Goal: Task Accomplishment & Management: Complete application form

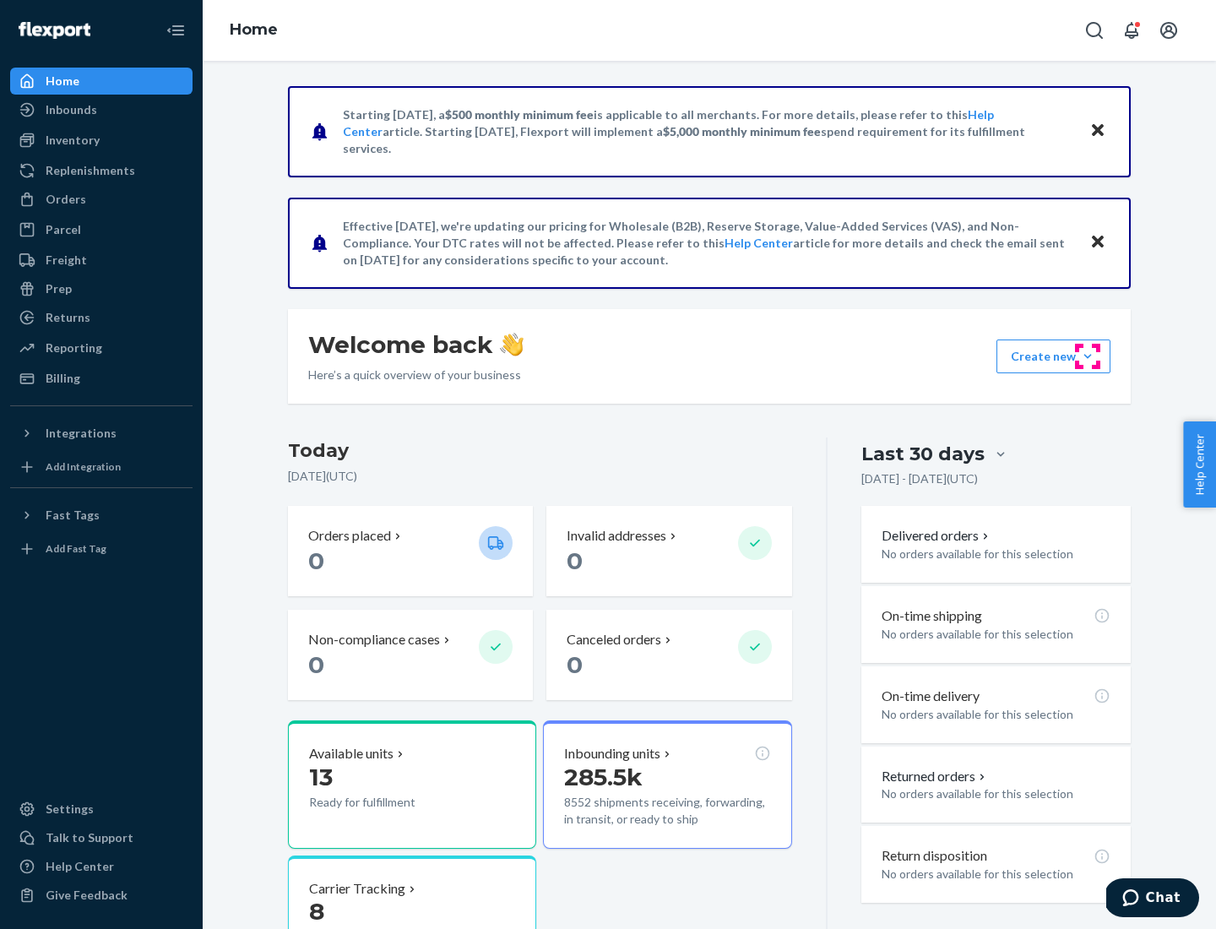
click at [1088, 356] on button "Create new Create new inbound Create new order Create new product" at bounding box center [1054, 357] width 114 height 34
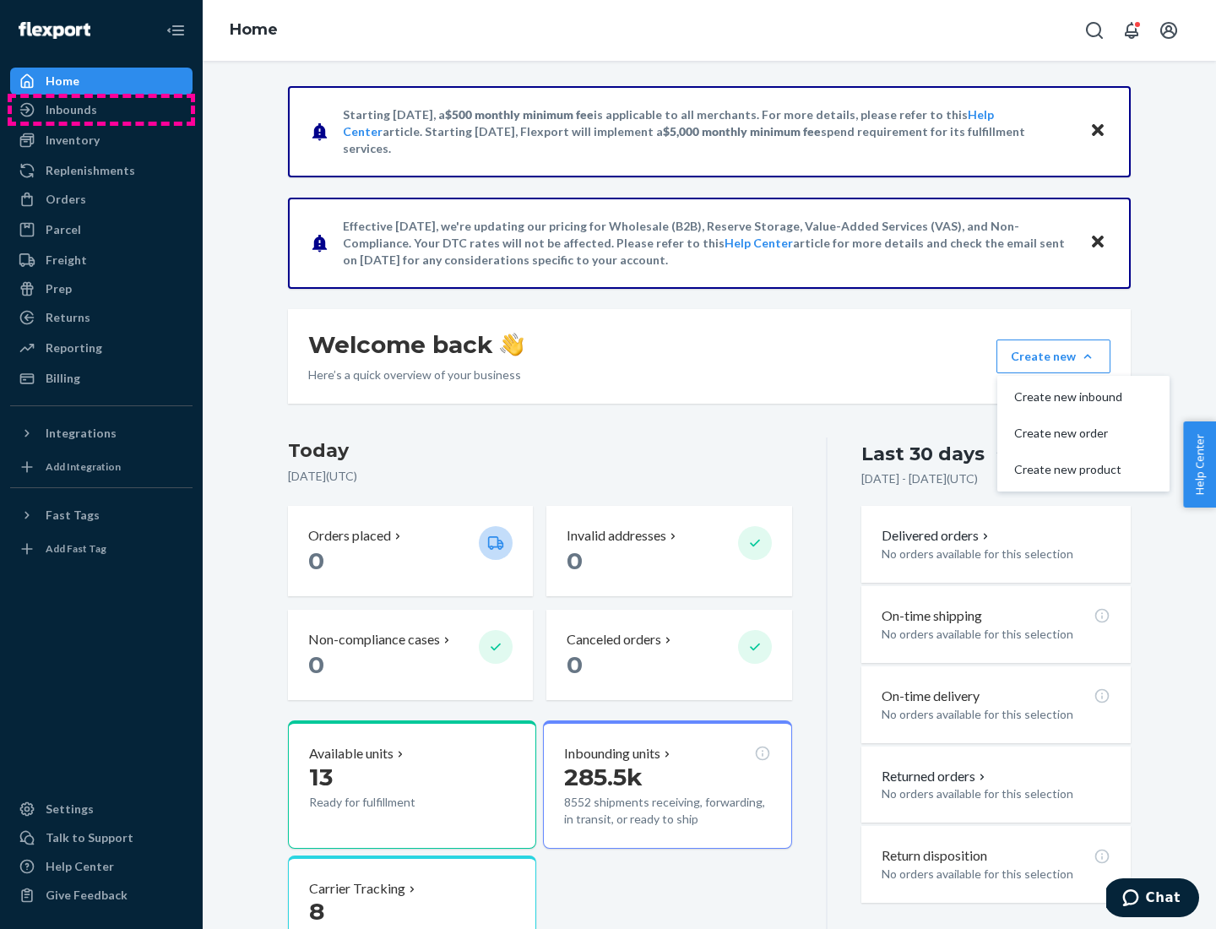
click at [101, 110] on div "Inbounds" at bounding box center [101, 110] width 179 height 24
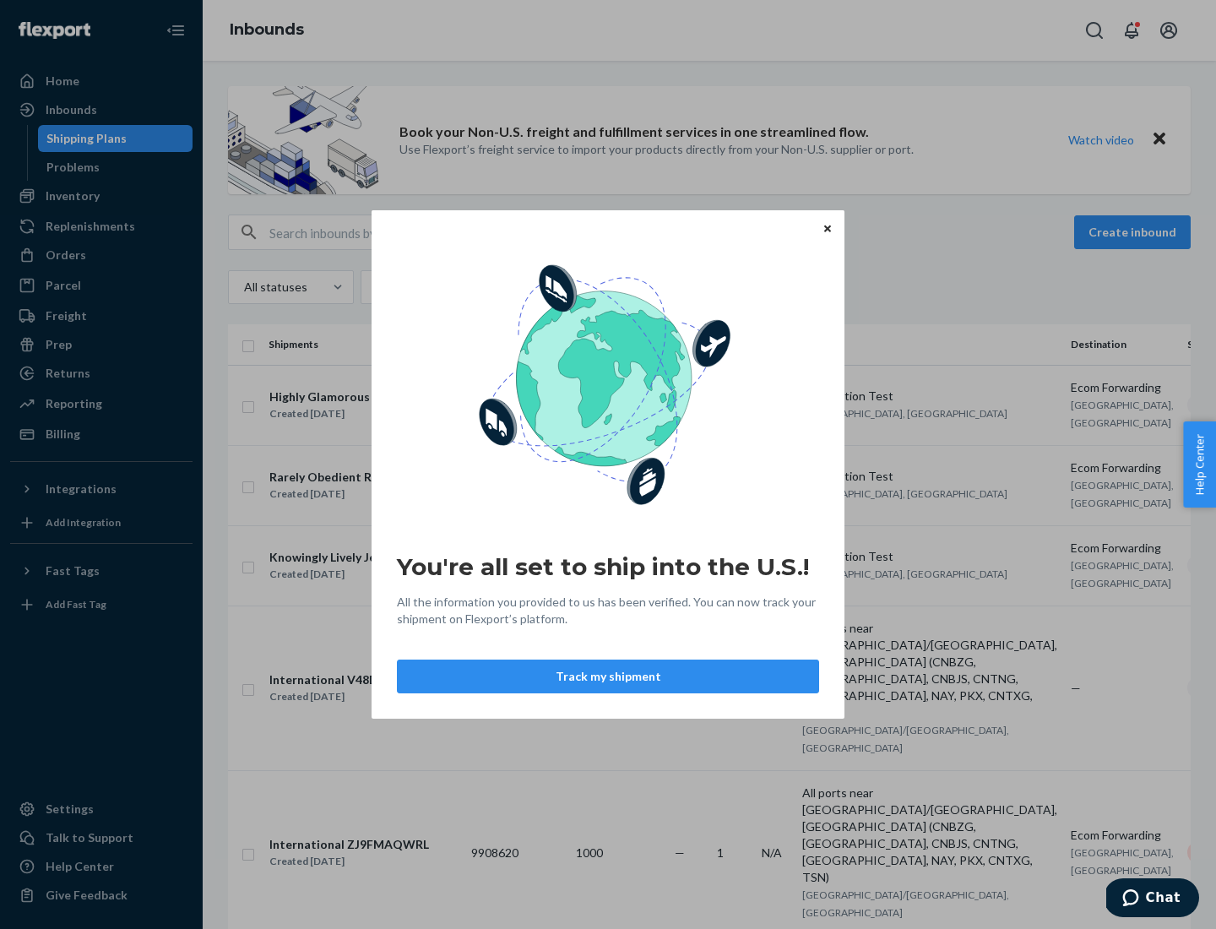
click at [101, 196] on div "You're all set to ship into the U.S.! All the information you provided to us ha…" at bounding box center [608, 464] width 1216 height 929
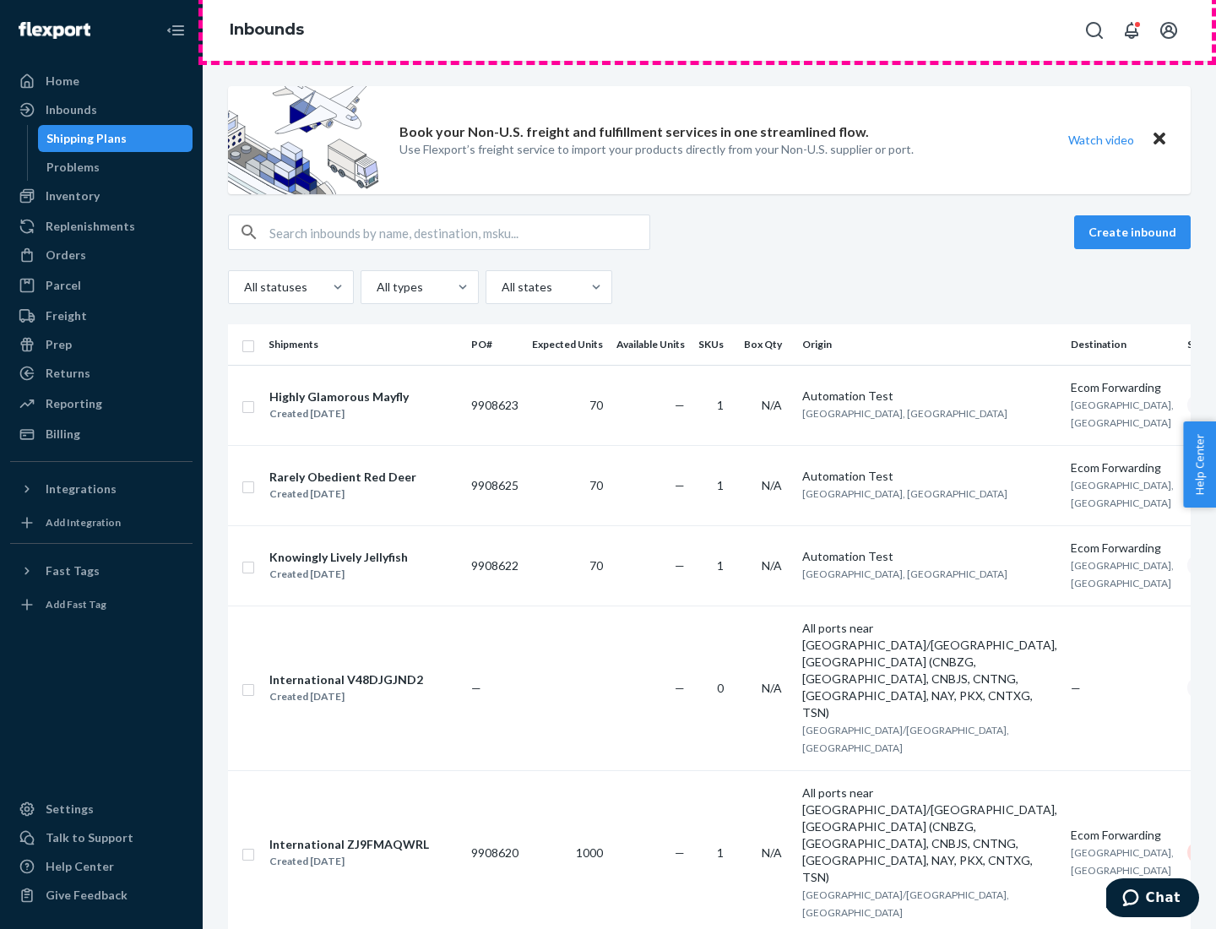
click at [709, 30] on div "Inbounds" at bounding box center [710, 30] width 1014 height 61
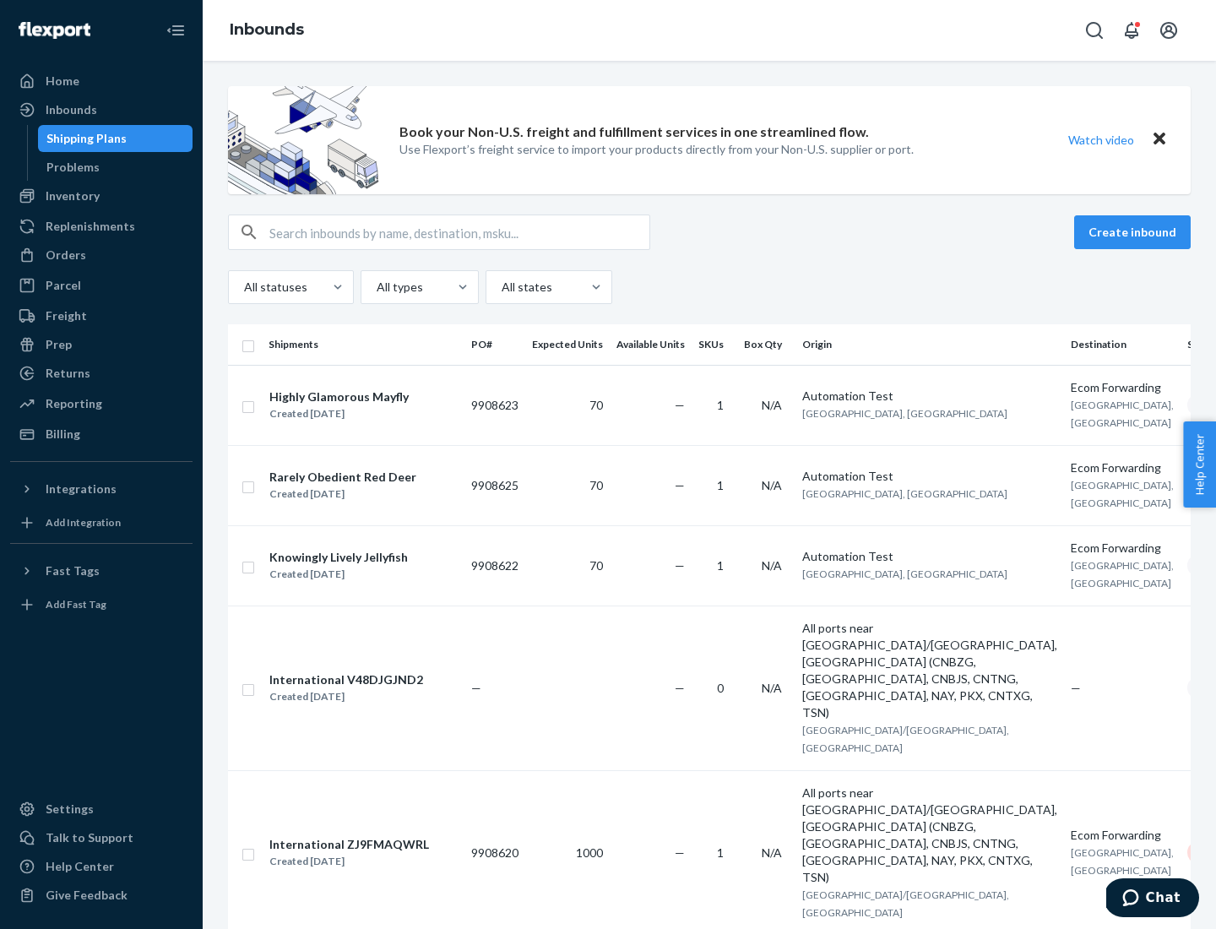
click at [709, 30] on div "Inbounds" at bounding box center [710, 30] width 1014 height 61
click at [709, 287] on div "All statuses All types All states" at bounding box center [709, 287] width 963 height 34
click at [84, 139] on div "Shipping Plans" at bounding box center [86, 138] width 80 height 17
click at [1135, 232] on button "Create inbound" at bounding box center [1132, 232] width 117 height 34
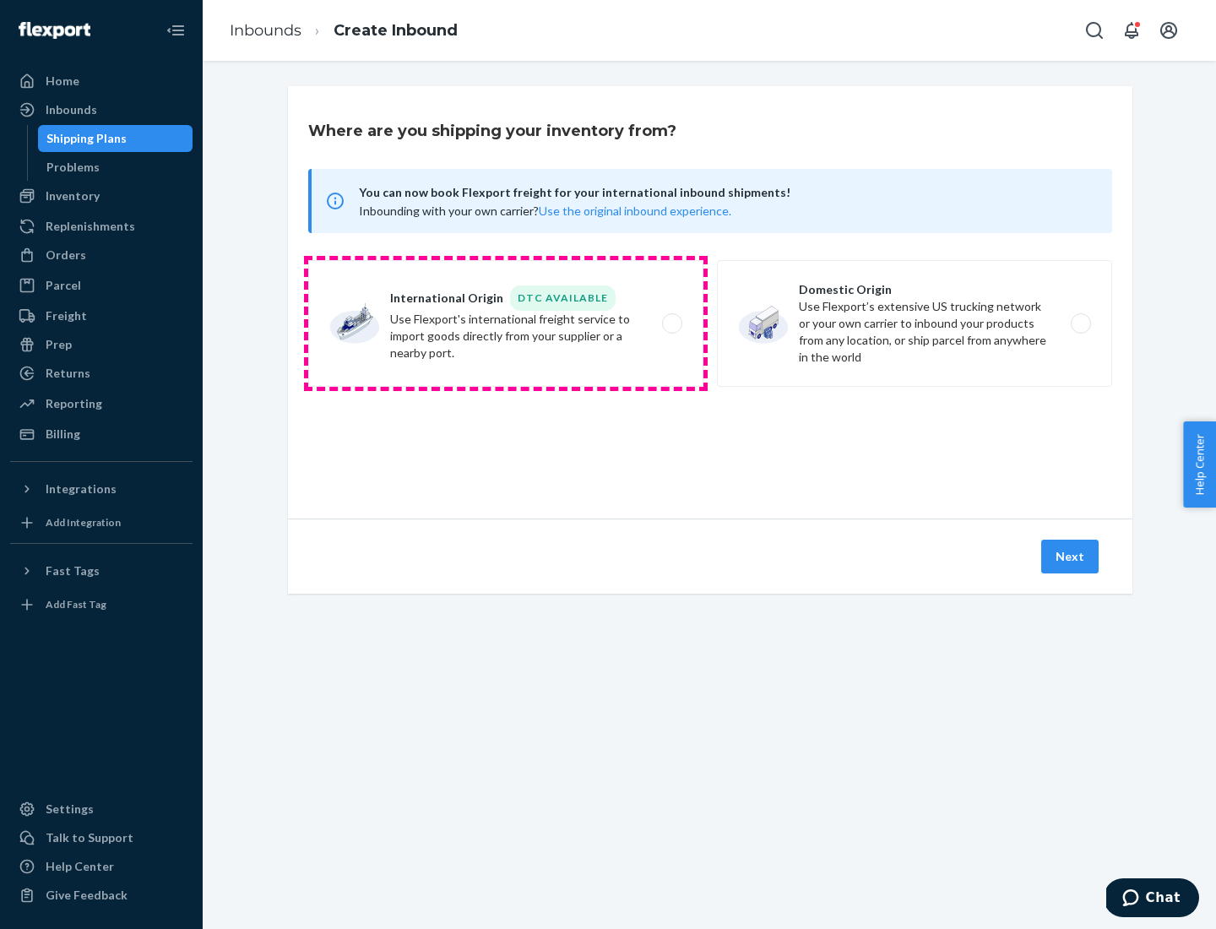
click at [506, 323] on label "International Origin DTC Available Use Flexport's international freight service…" at bounding box center [505, 323] width 395 height 127
click at [671, 323] on input "International Origin DTC Available Use Flexport's international freight service…" at bounding box center [676, 323] width 11 height 11
radio input "true"
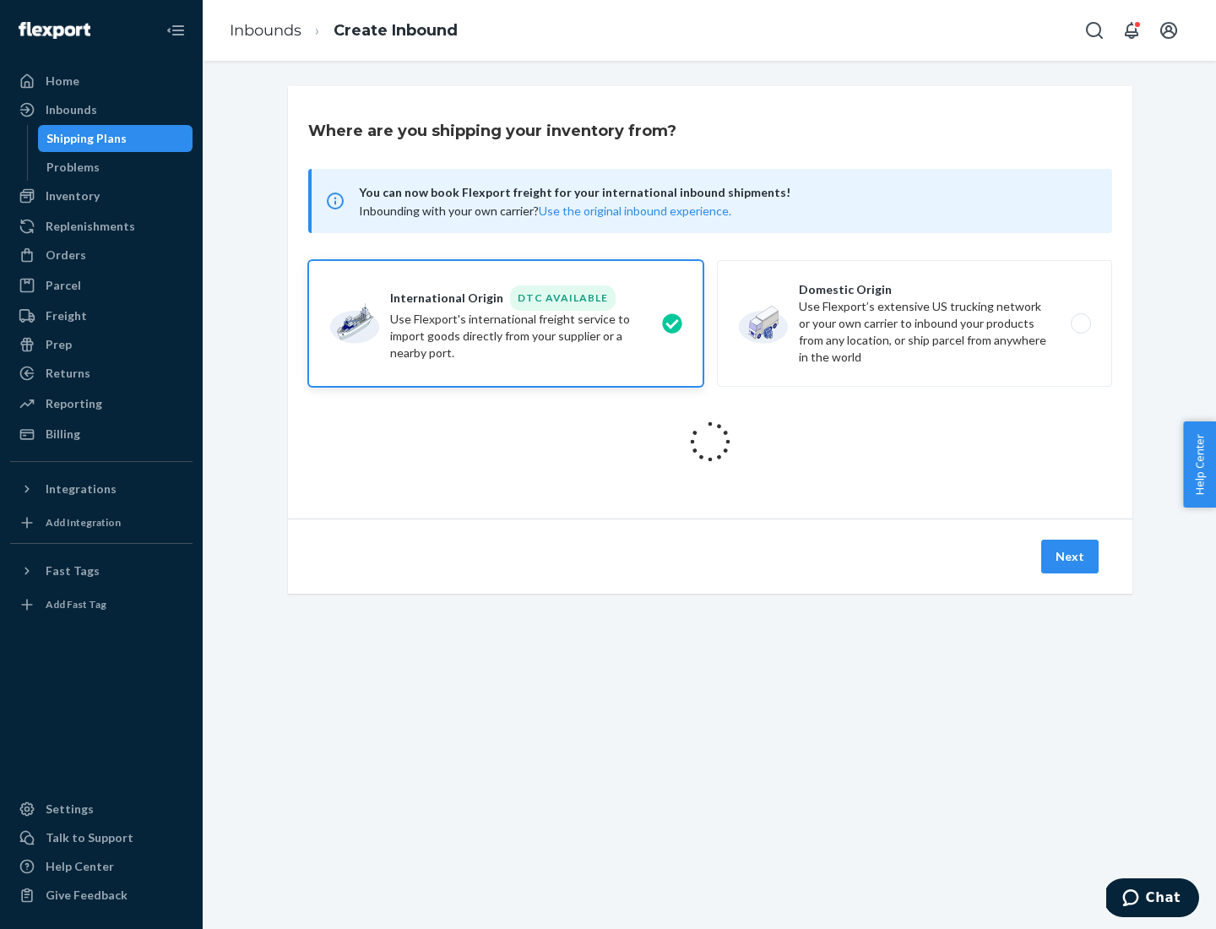
click at [710, 442] on icon at bounding box center [710, 441] width 63 height 63
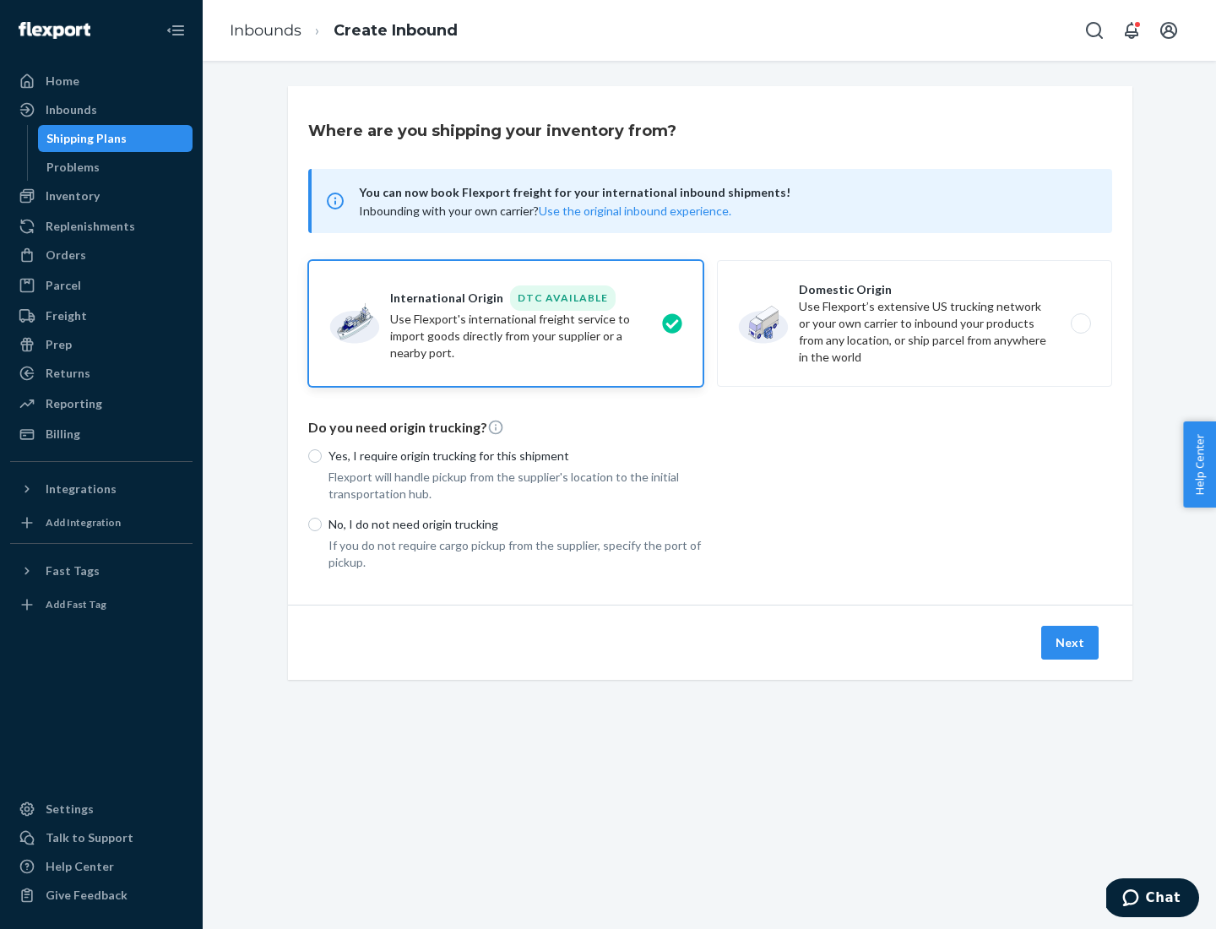
click at [516, 455] on p "Yes, I require origin trucking for this shipment" at bounding box center [516, 456] width 375 height 17
click at [322, 455] on input "Yes, I require origin trucking for this shipment" at bounding box center [315, 456] width 14 height 14
radio input "true"
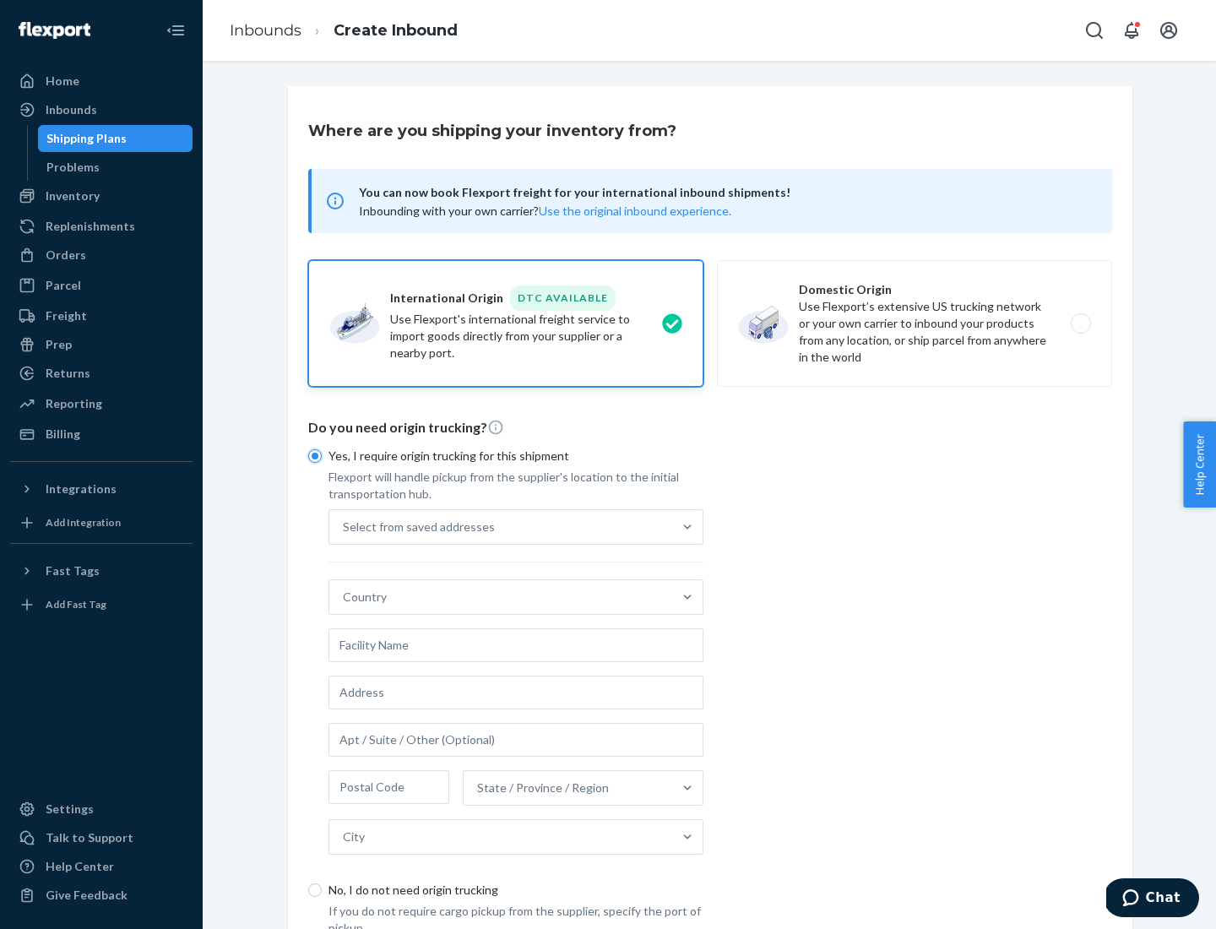
scroll to position [32, 0]
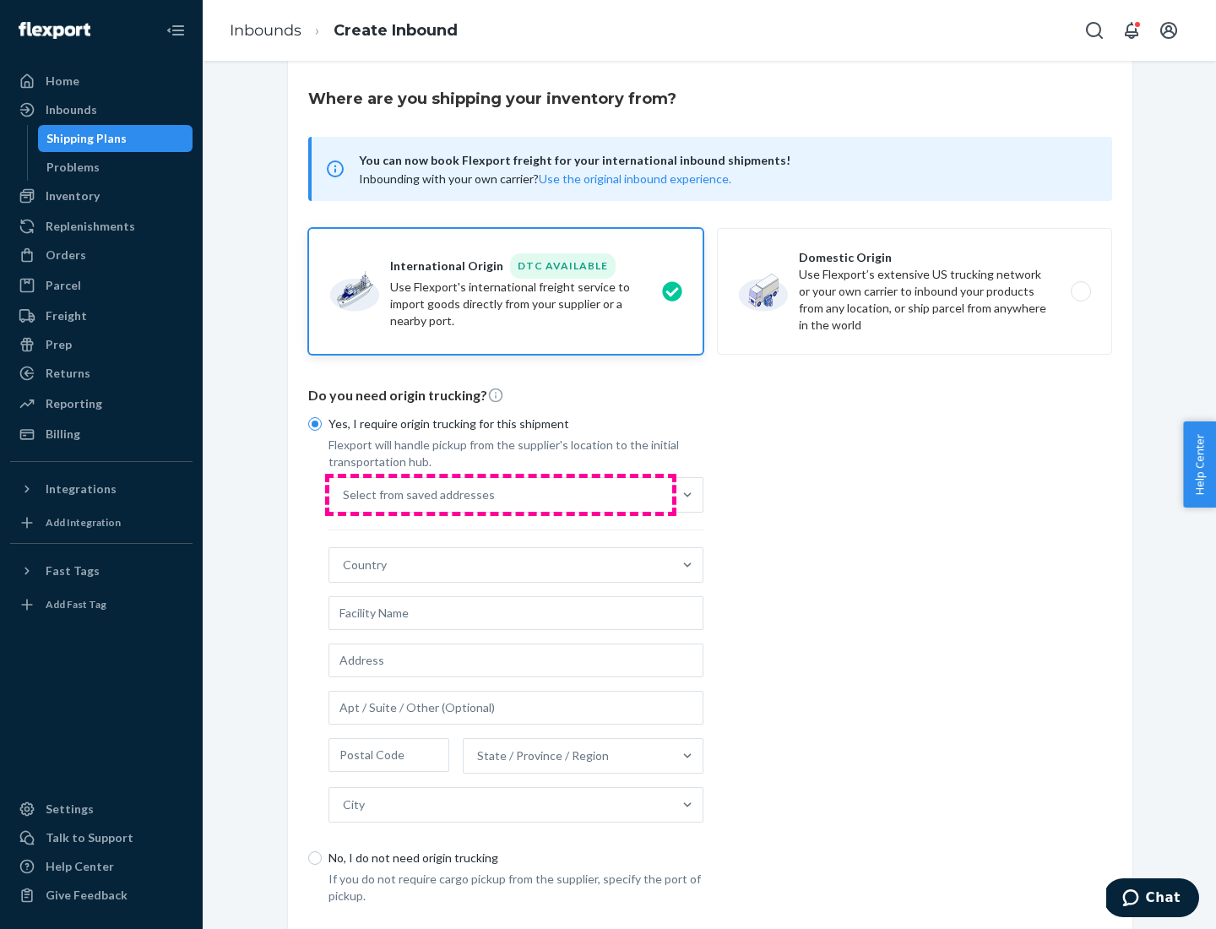
click at [501, 494] on div "Select from saved addresses" at bounding box center [500, 495] width 343 height 34
click at [345, 494] on input "Select from saved addresses" at bounding box center [344, 494] width 2 height 17
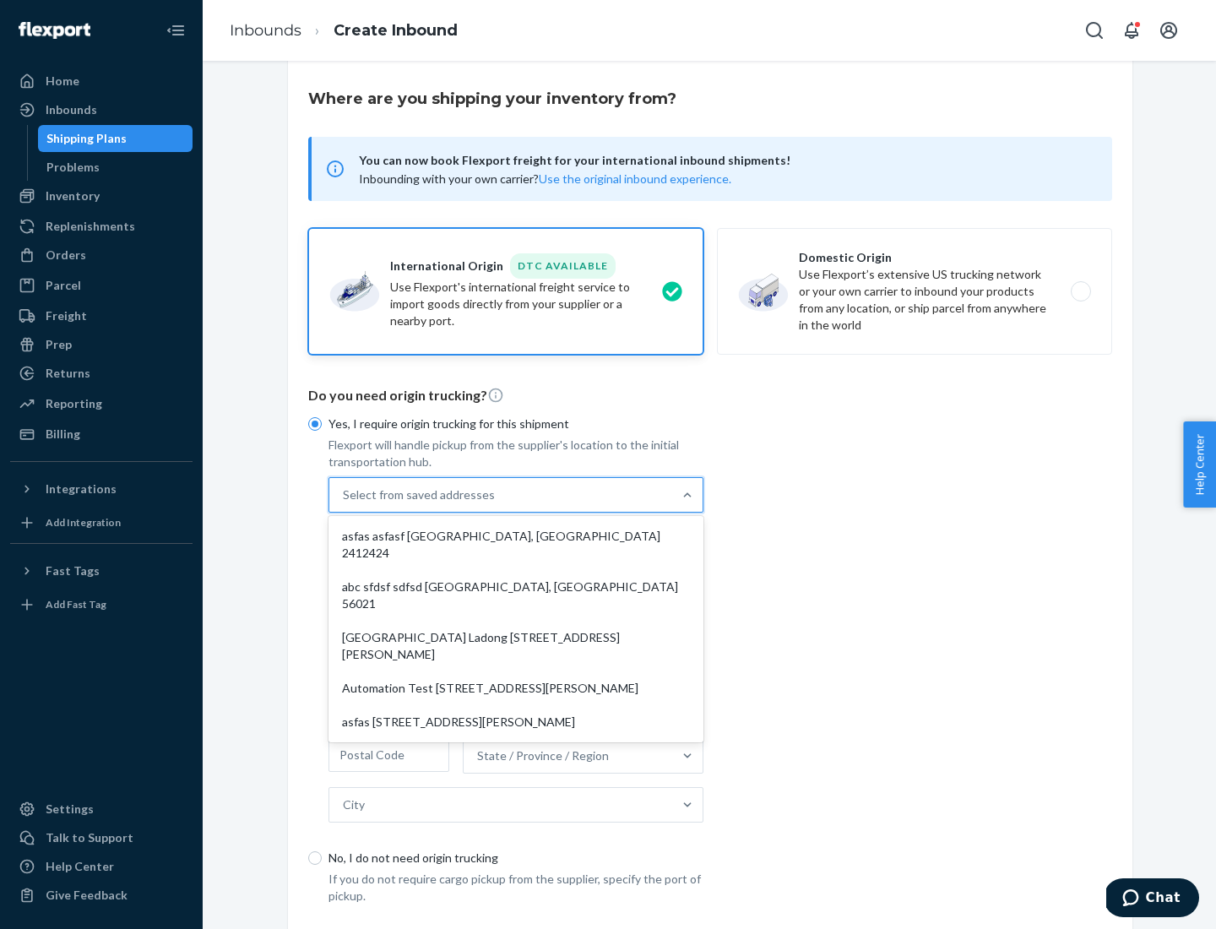
scroll to position [73, 0]
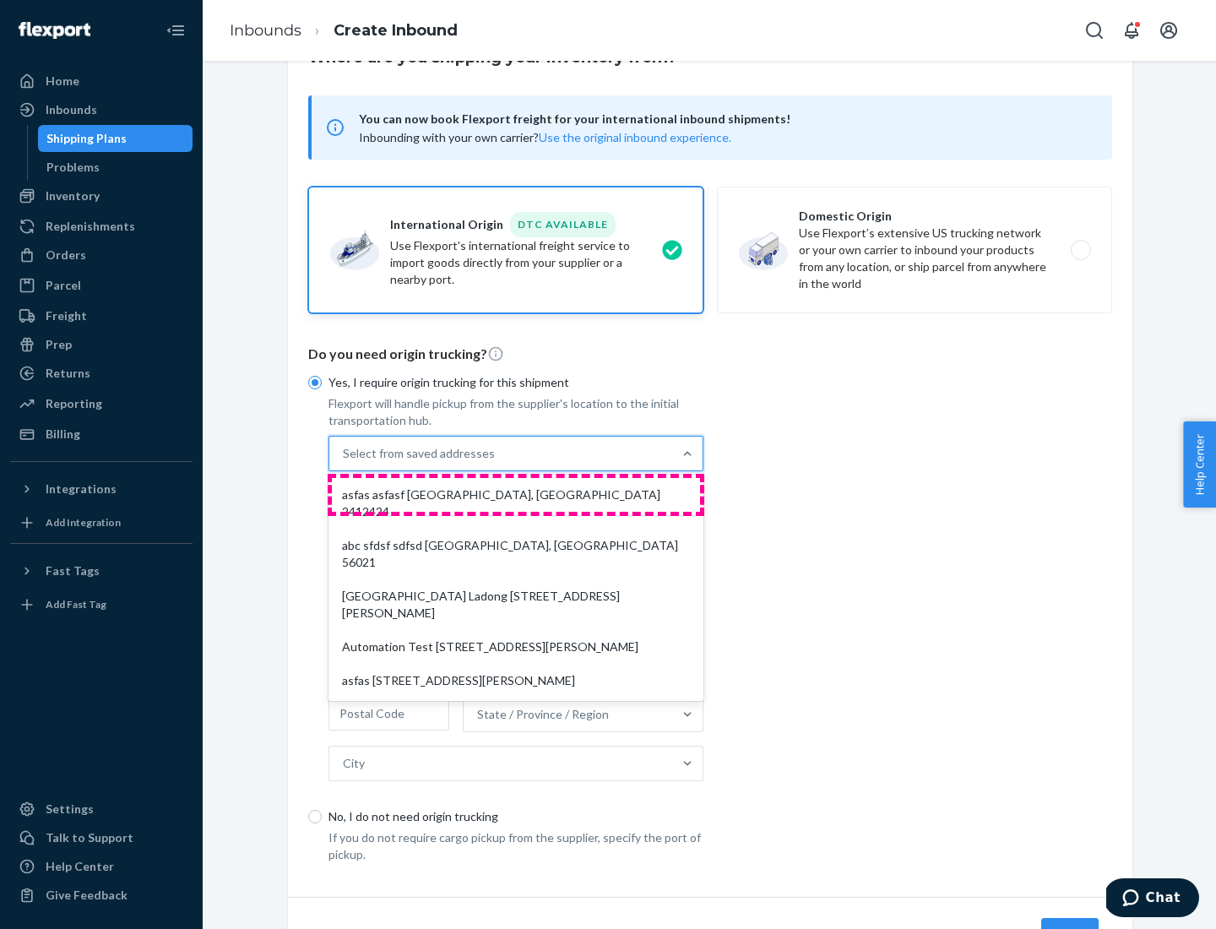
click at [516, 494] on div "asfas asfasf [GEOGRAPHIC_DATA], [GEOGRAPHIC_DATA] 2412424" at bounding box center [516, 503] width 368 height 51
click at [345, 462] on input "option asfas asfasf [GEOGRAPHIC_DATA], [GEOGRAPHIC_DATA] 2412424 focused, 1 of …" at bounding box center [344, 453] width 2 height 17
type input "asfas"
type input "asfasf"
type input "2412424"
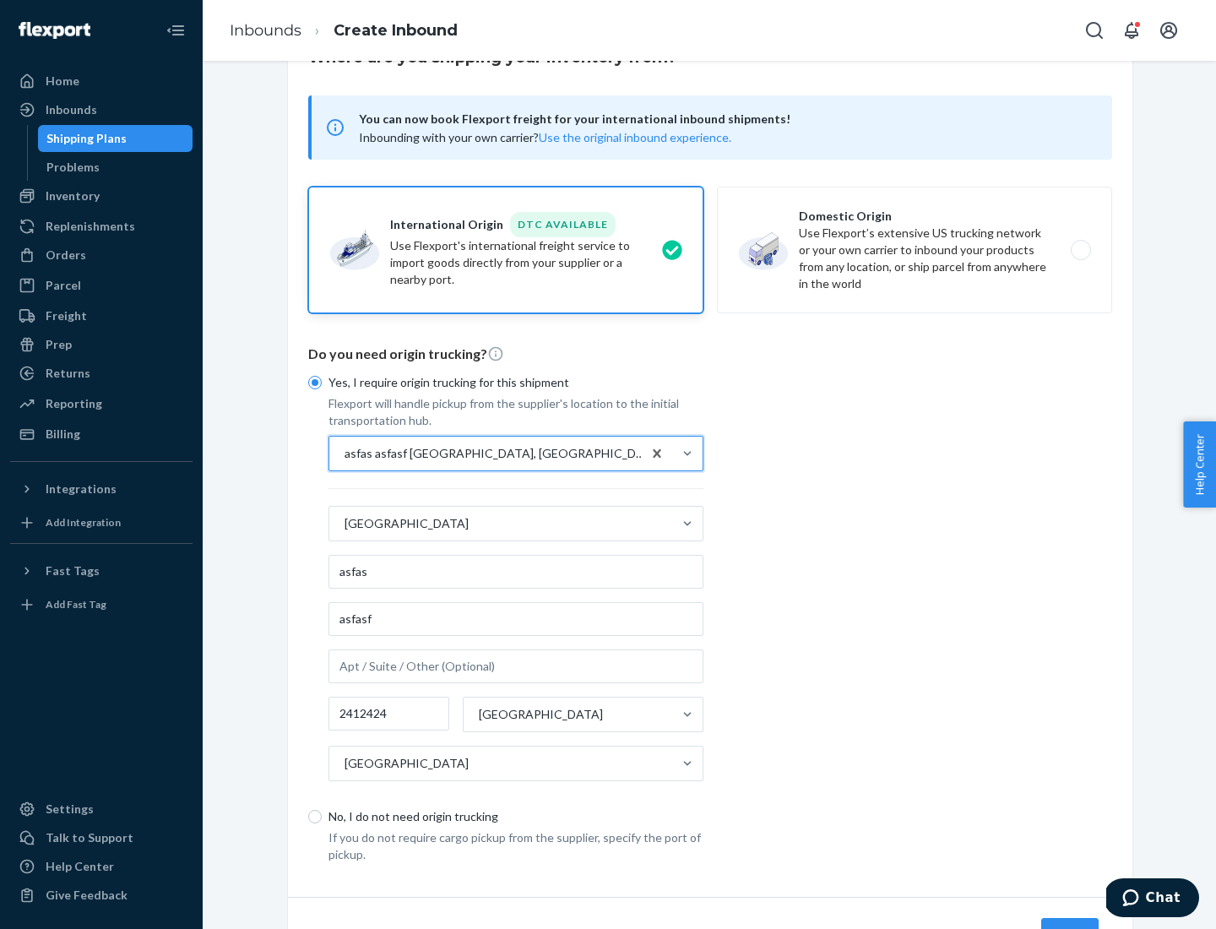
scroll to position [157, 0]
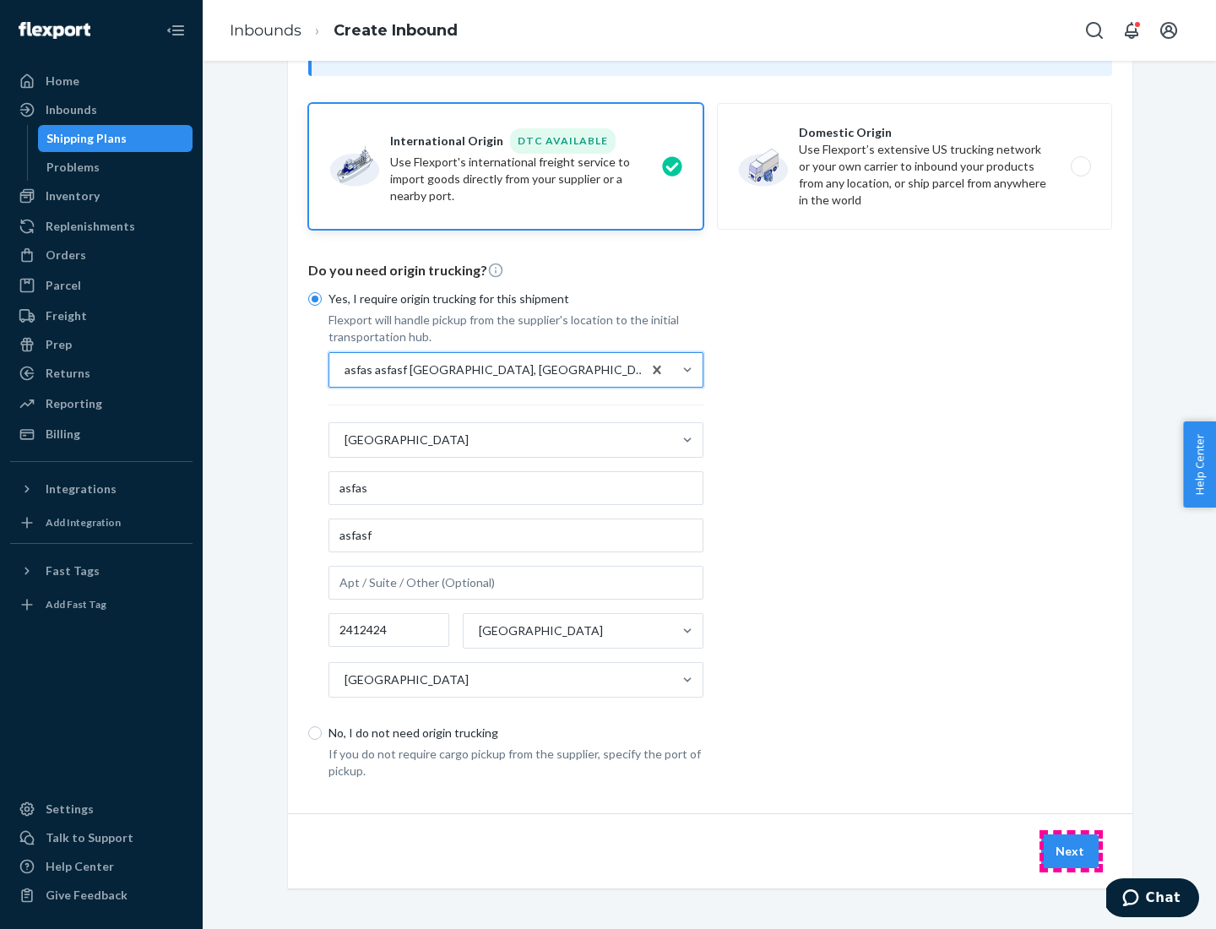
click at [1071, 851] on button "Next" at bounding box center [1069, 851] width 57 height 34
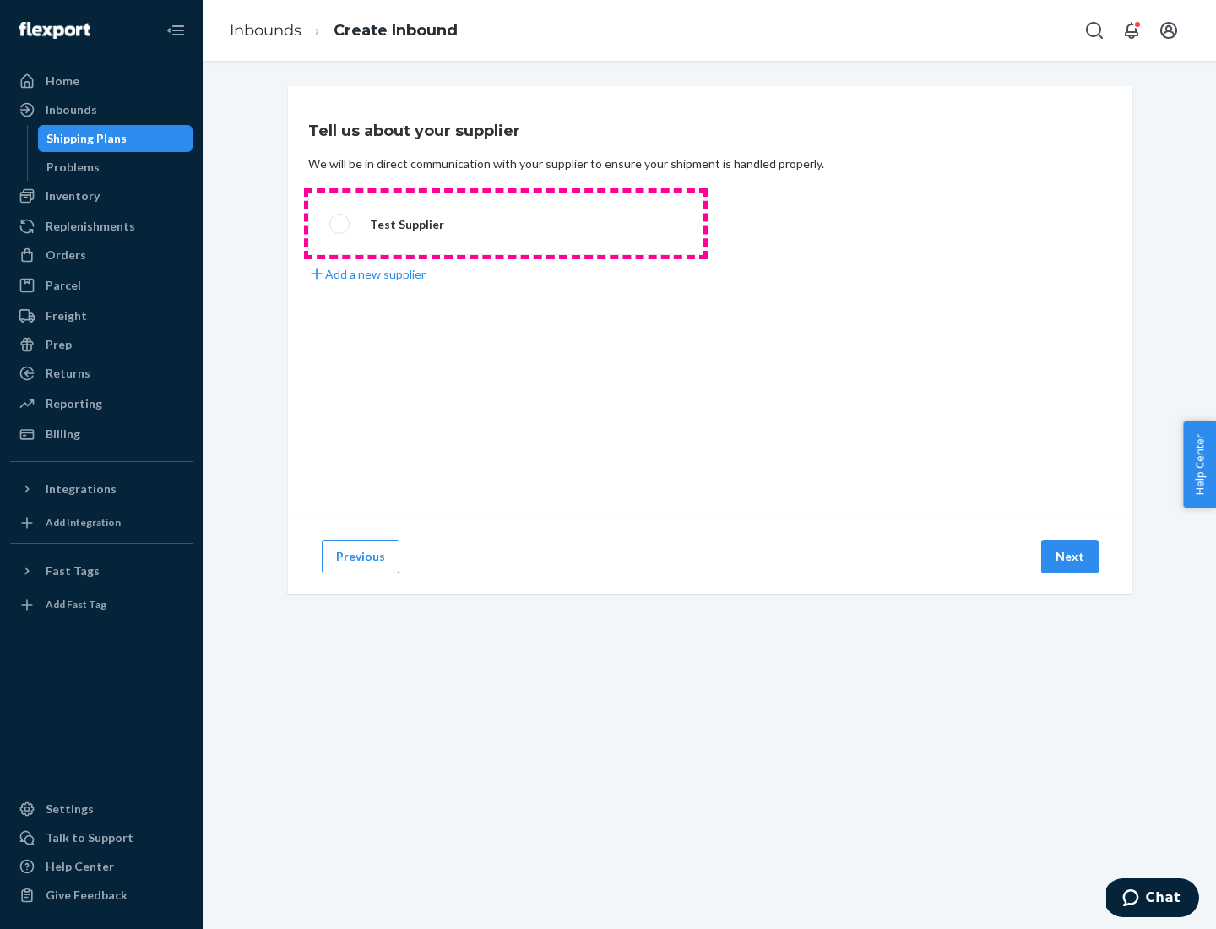
click at [506, 224] on label "Test Supplier" at bounding box center [505, 224] width 395 height 63
click at [340, 224] on input "Test Supplier" at bounding box center [334, 224] width 11 height 11
radio input "true"
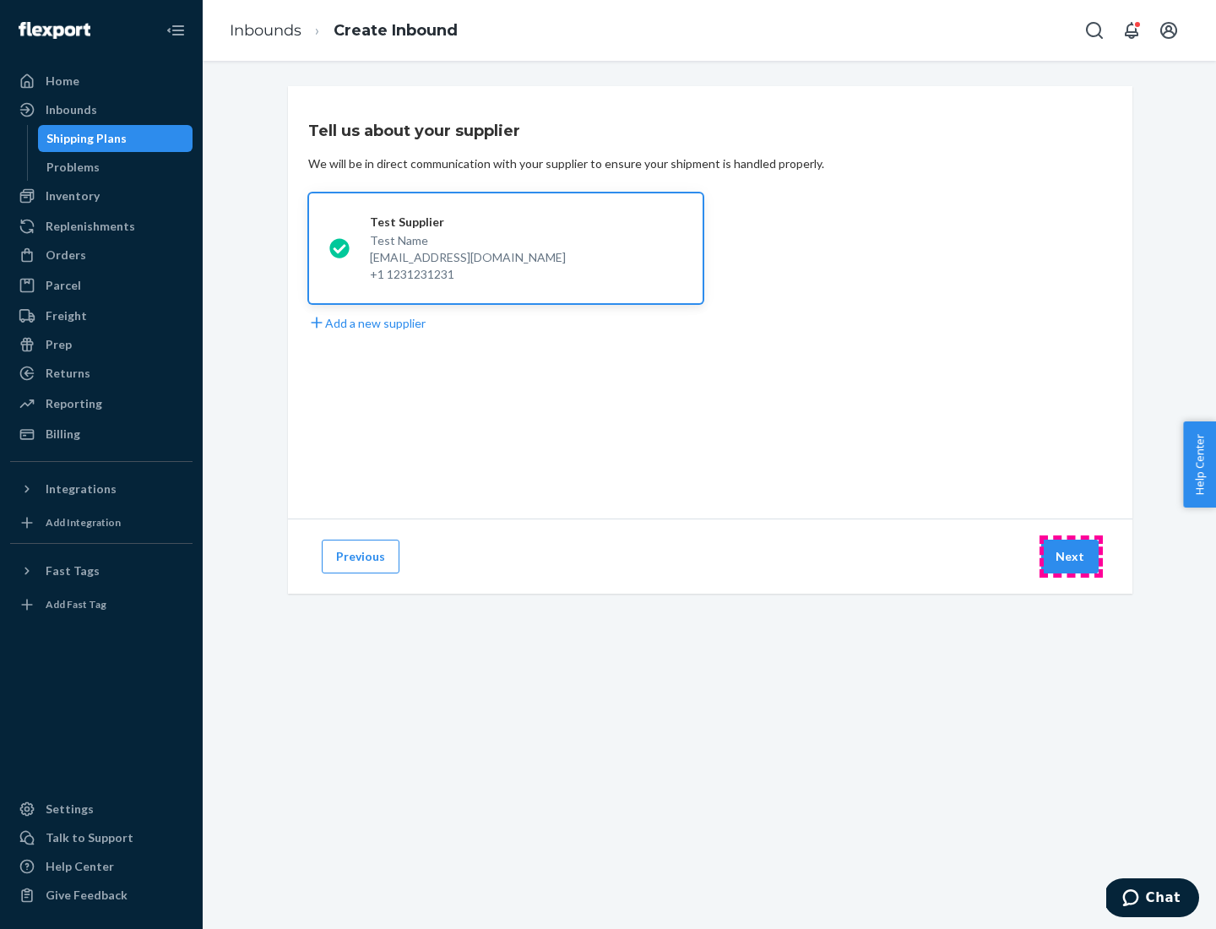
click at [1071, 557] on button "Next" at bounding box center [1069, 557] width 57 height 34
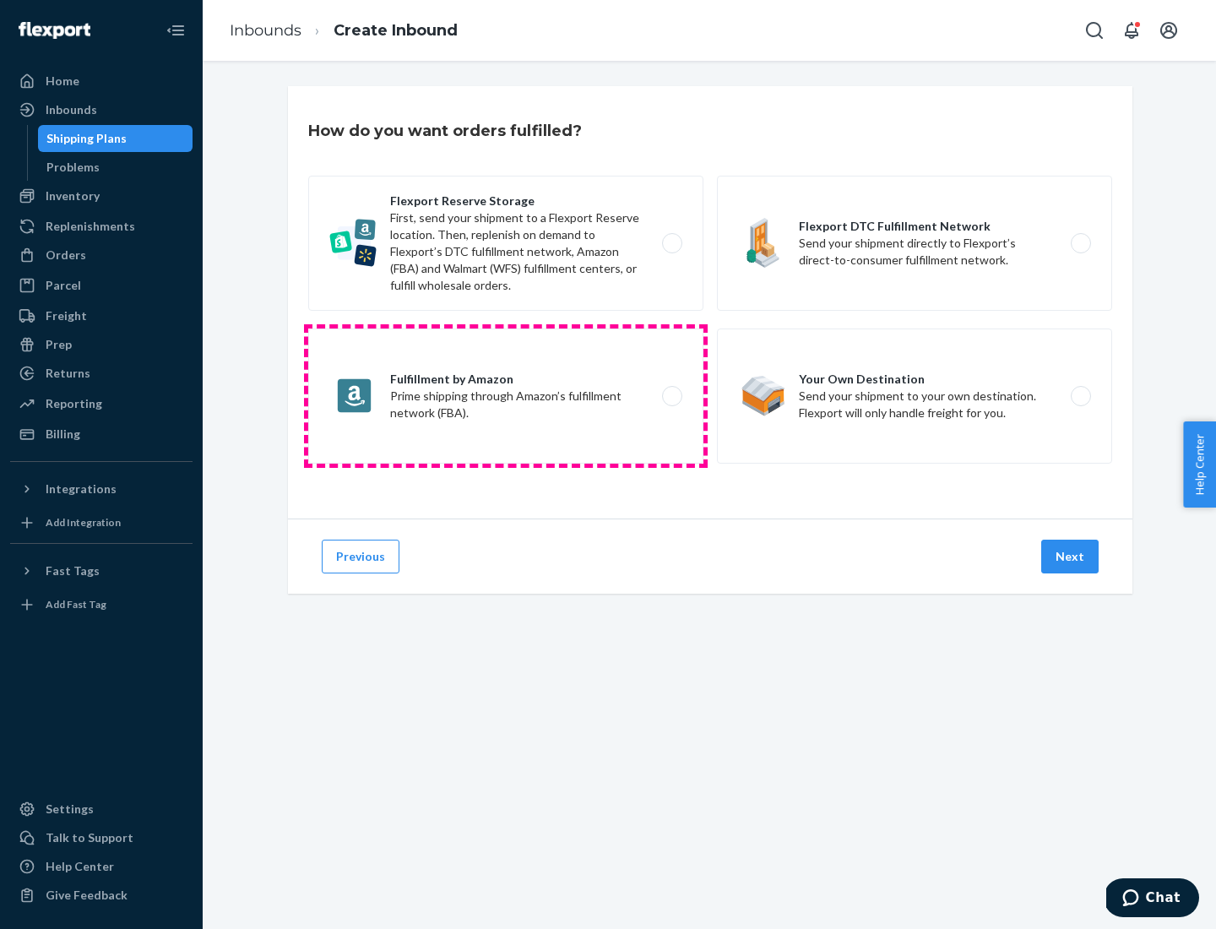
click at [506, 396] on label "Fulfillment by Amazon Prime shipping through Amazon’s fulfillment network (FBA)." at bounding box center [505, 396] width 395 height 135
click at [671, 396] on input "Fulfillment by Amazon Prime shipping through Amazon’s fulfillment network (FBA)." at bounding box center [676, 396] width 11 height 11
radio input "true"
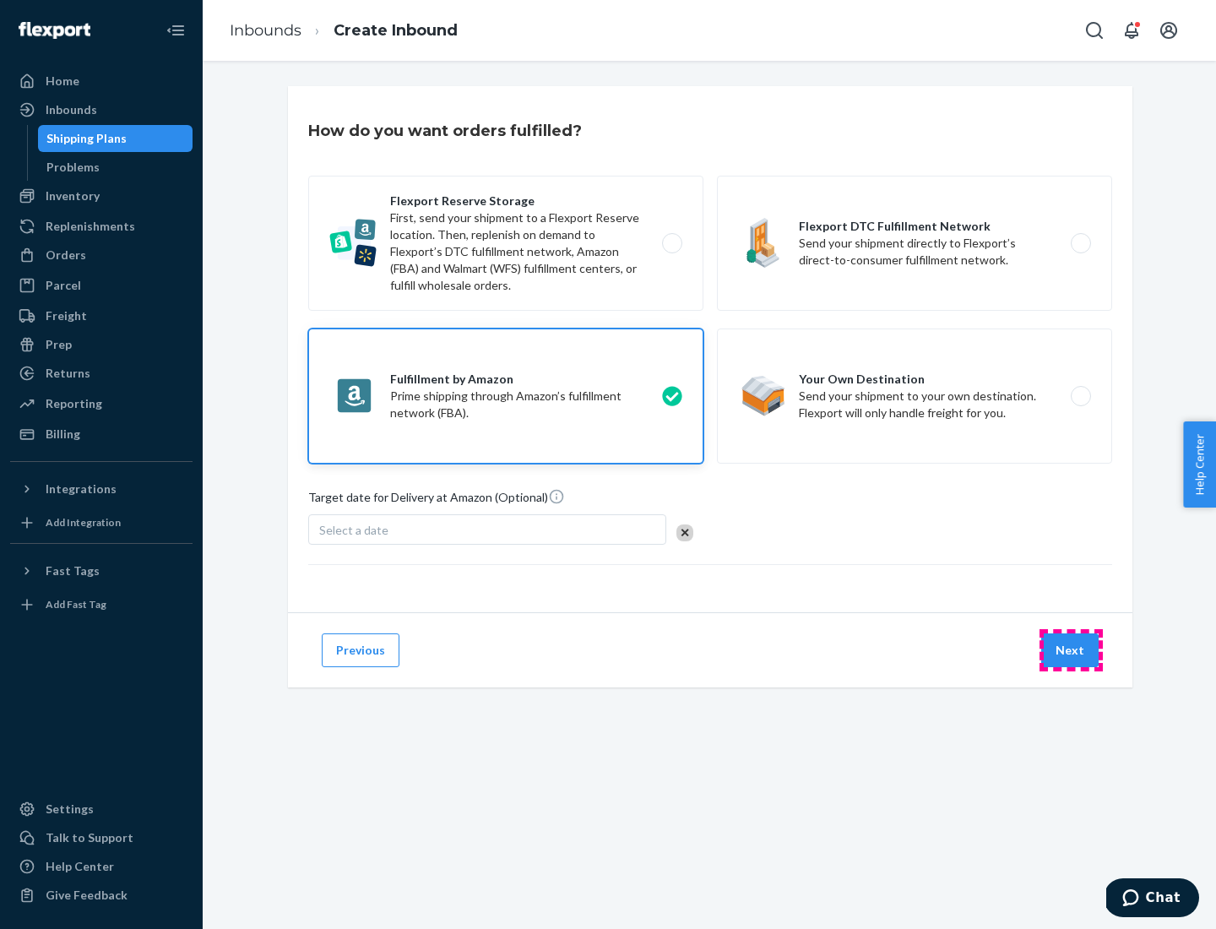
click at [1071, 650] on button "Next" at bounding box center [1069, 650] width 57 height 34
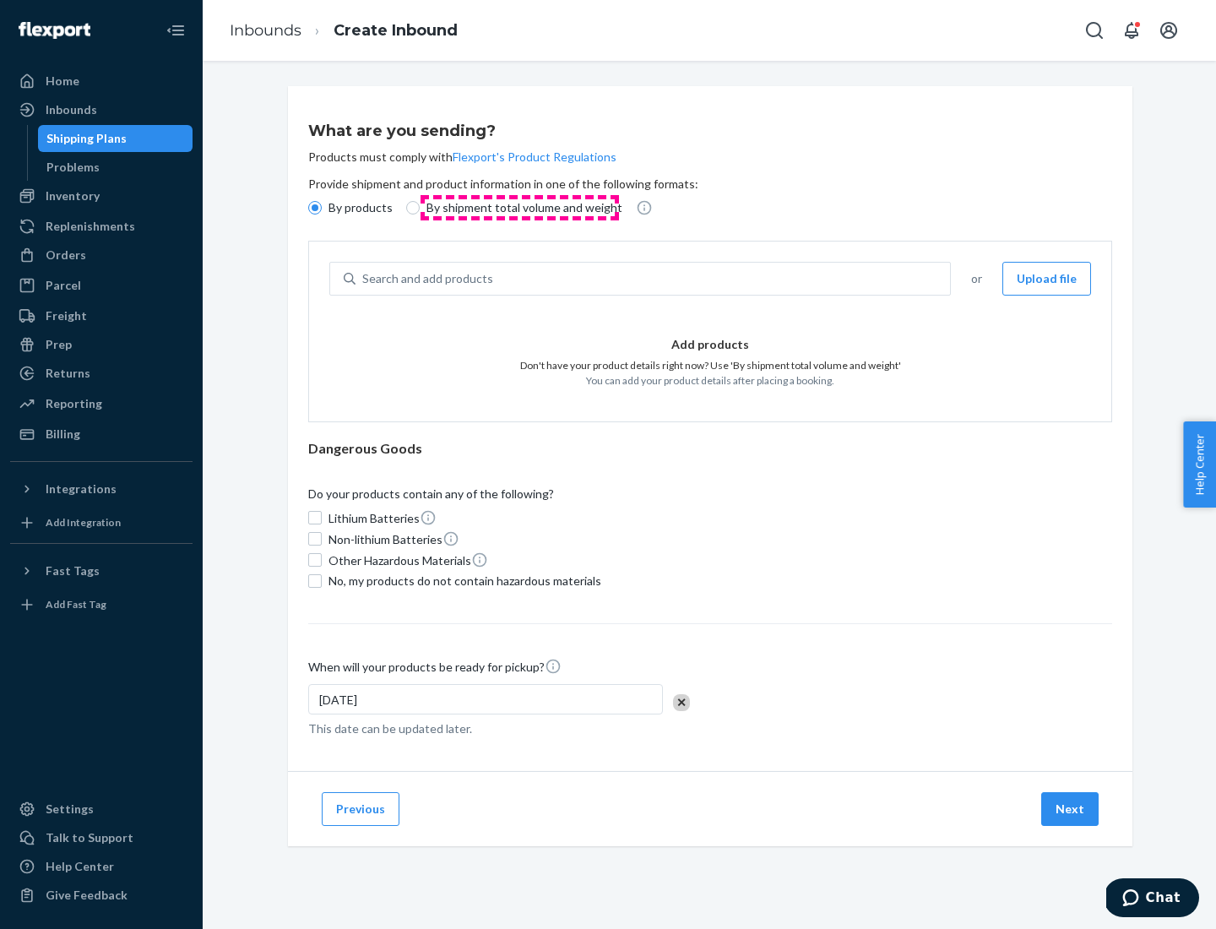
click at [519, 208] on p "By shipment total volume and weight" at bounding box center [525, 207] width 196 height 17
click at [420, 208] on input "By shipment total volume and weight" at bounding box center [413, 208] width 14 height 14
radio input "true"
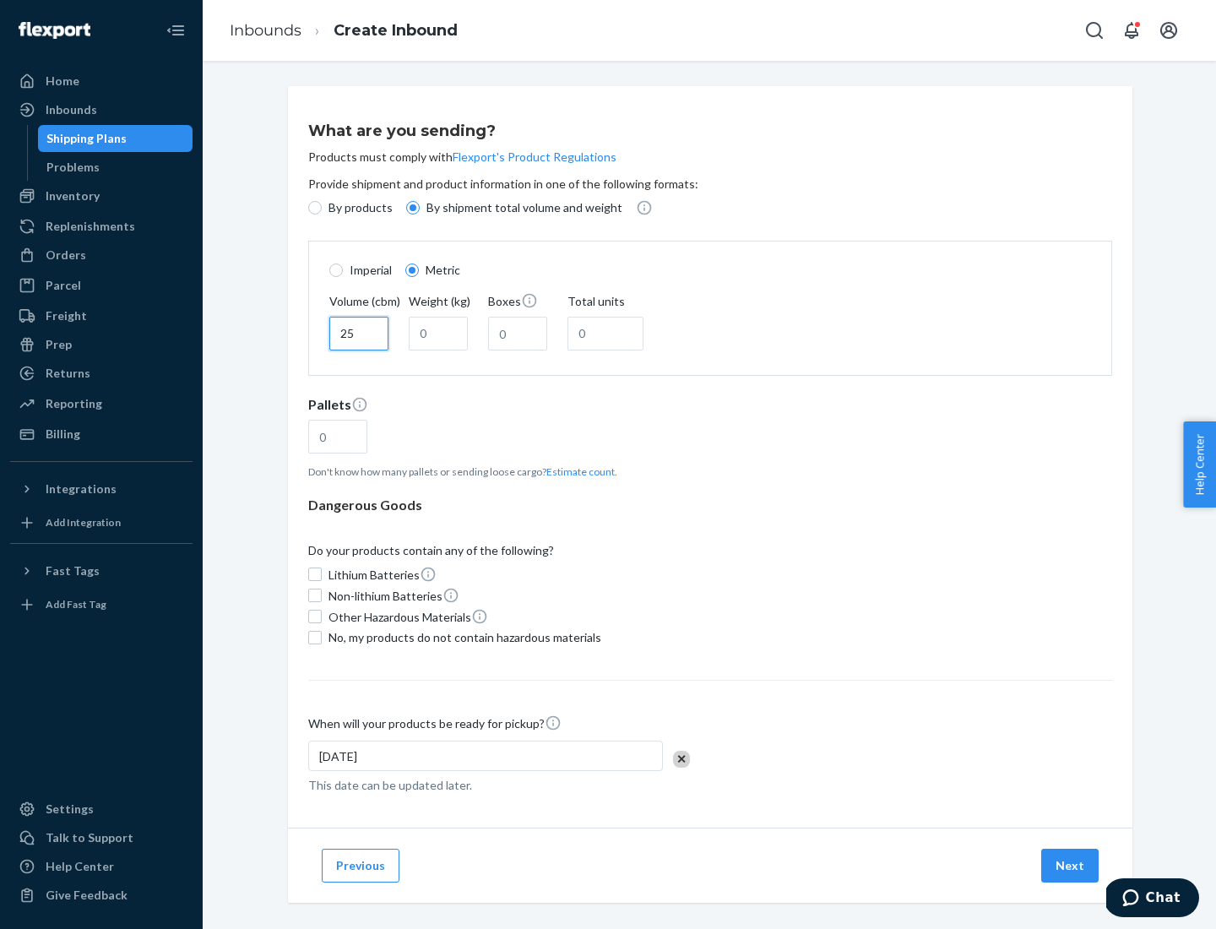
type input "25"
type input "100"
type input "50"
type input "500"
click at [577, 471] on button "Estimate count" at bounding box center [580, 472] width 68 height 14
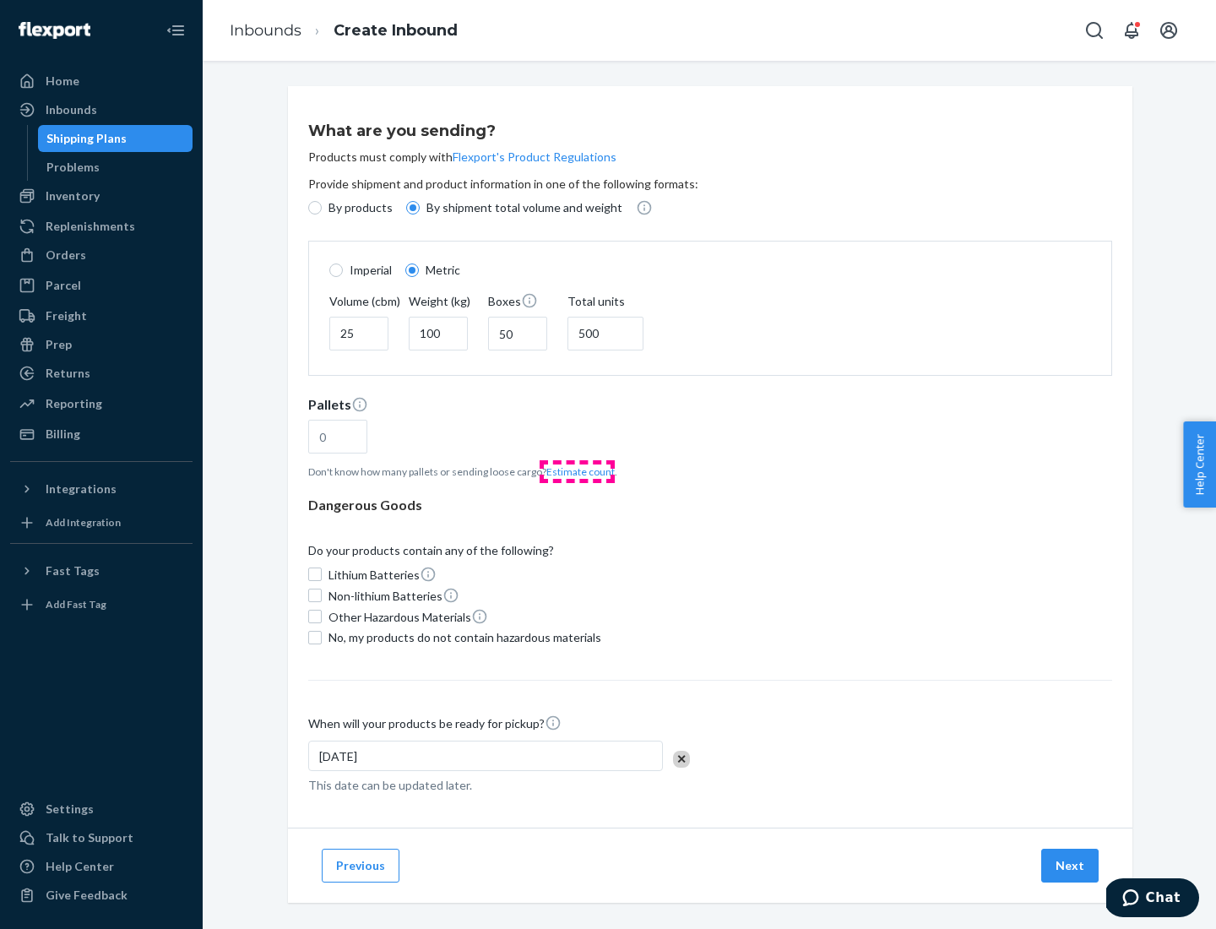
type input "16"
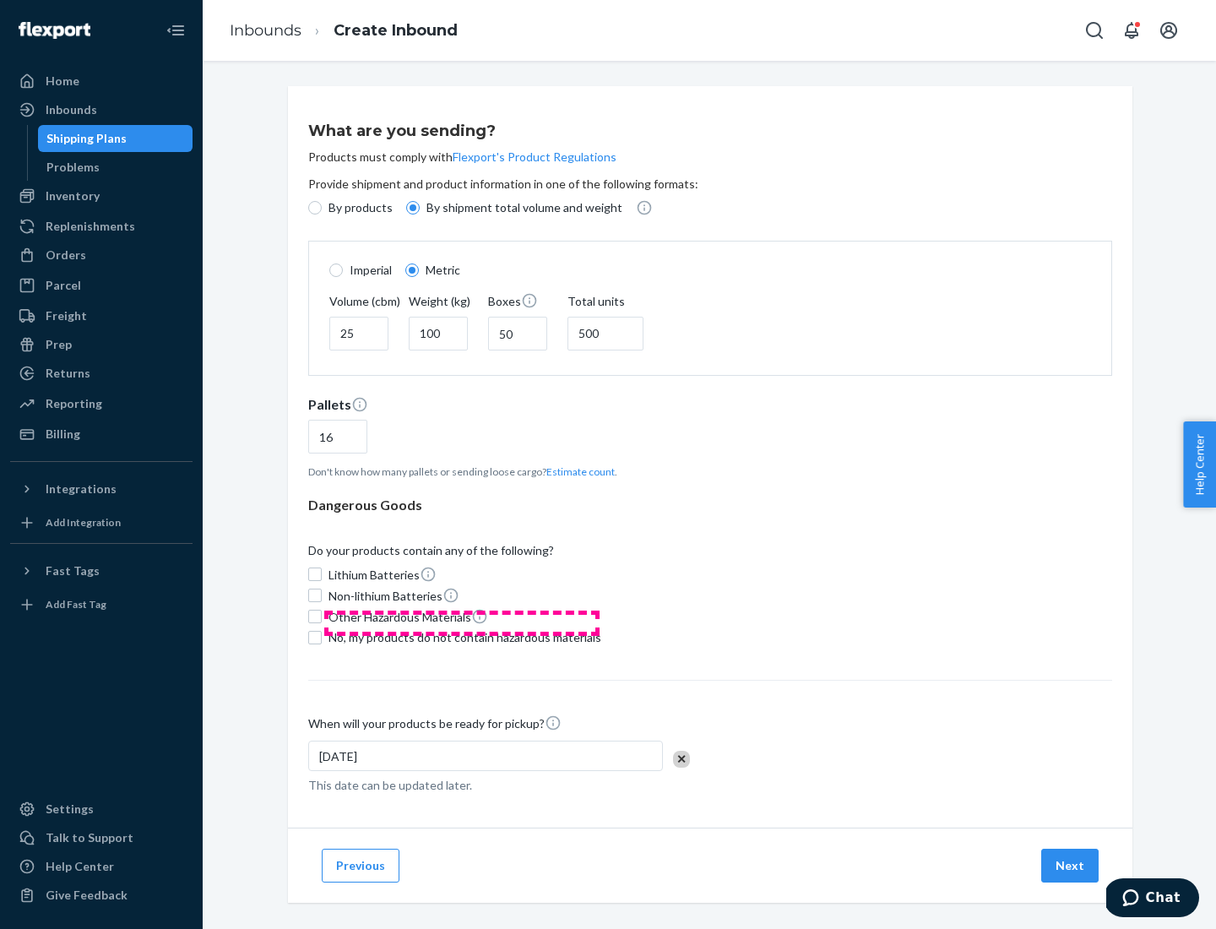
scroll to position [14, 0]
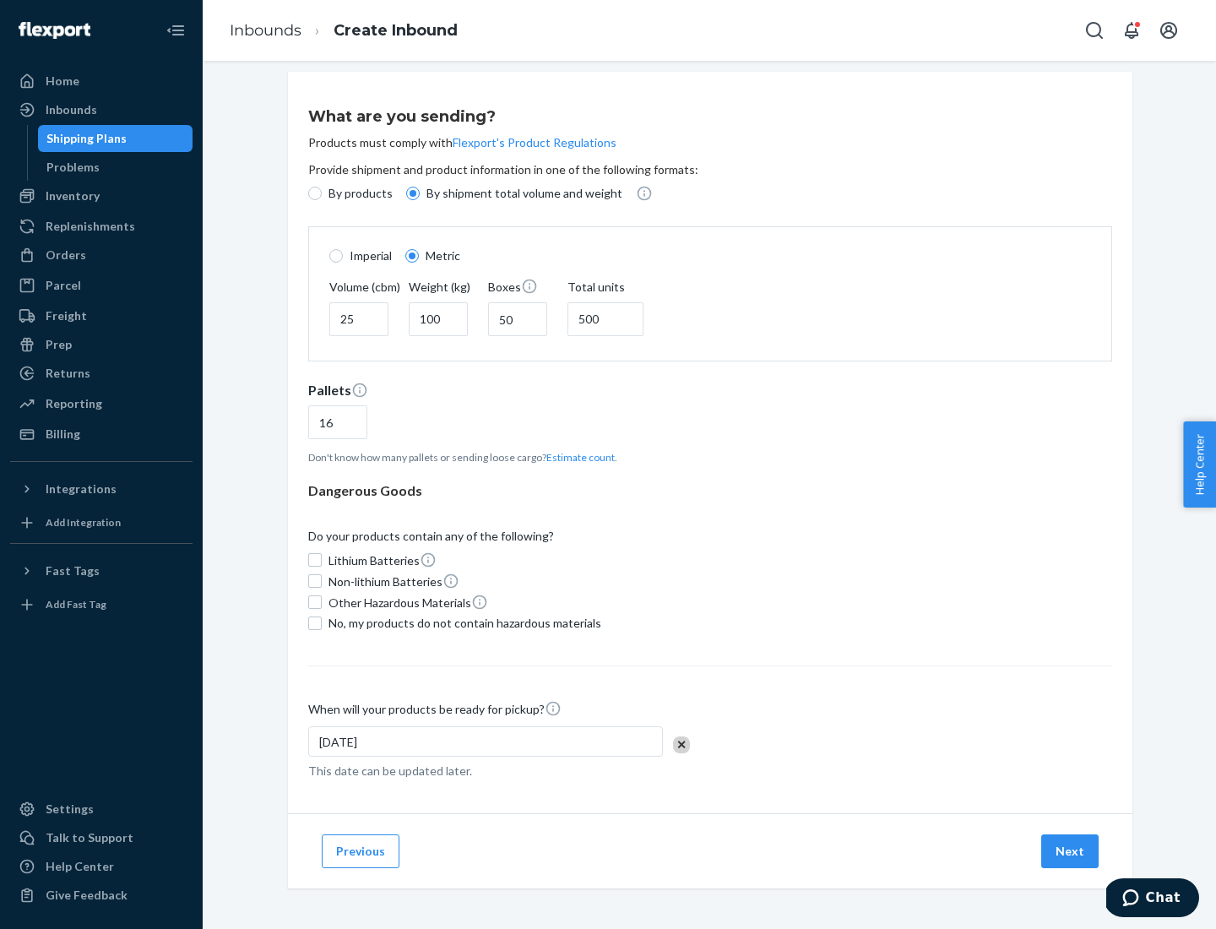
click at [462, 622] on span "No, my products do not contain hazardous materials" at bounding box center [465, 623] width 273 height 17
click at [322, 622] on input "No, my products do not contain hazardous materials" at bounding box center [315, 624] width 14 height 14
checkbox input "true"
click at [1071, 851] on button "Next" at bounding box center [1069, 851] width 57 height 34
